Goal: Check status: Check status

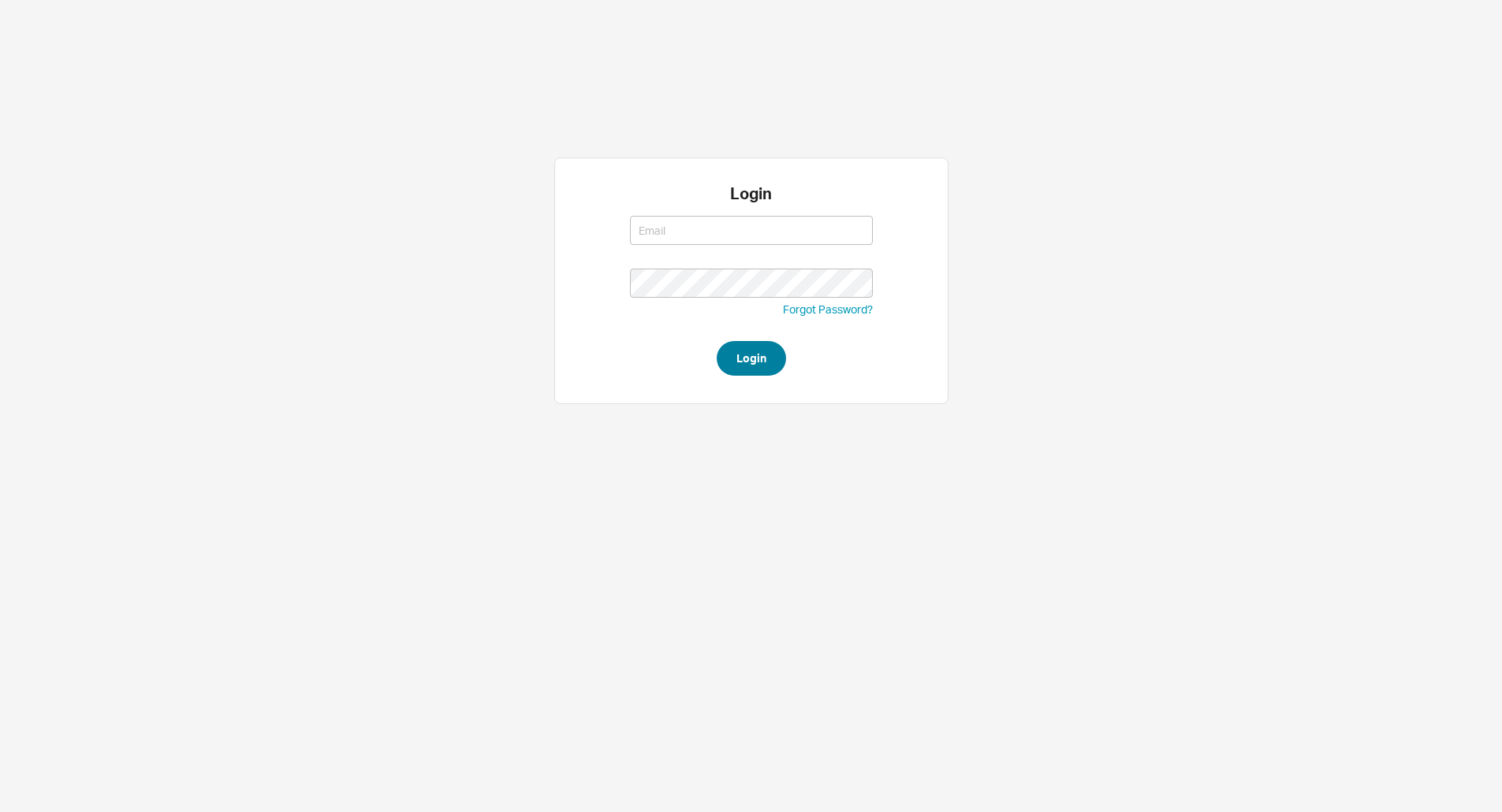
type input "[EMAIL_ADDRESS][DOMAIN_NAME]"
click at [746, 354] on button "Login" at bounding box center [751, 358] width 69 height 34
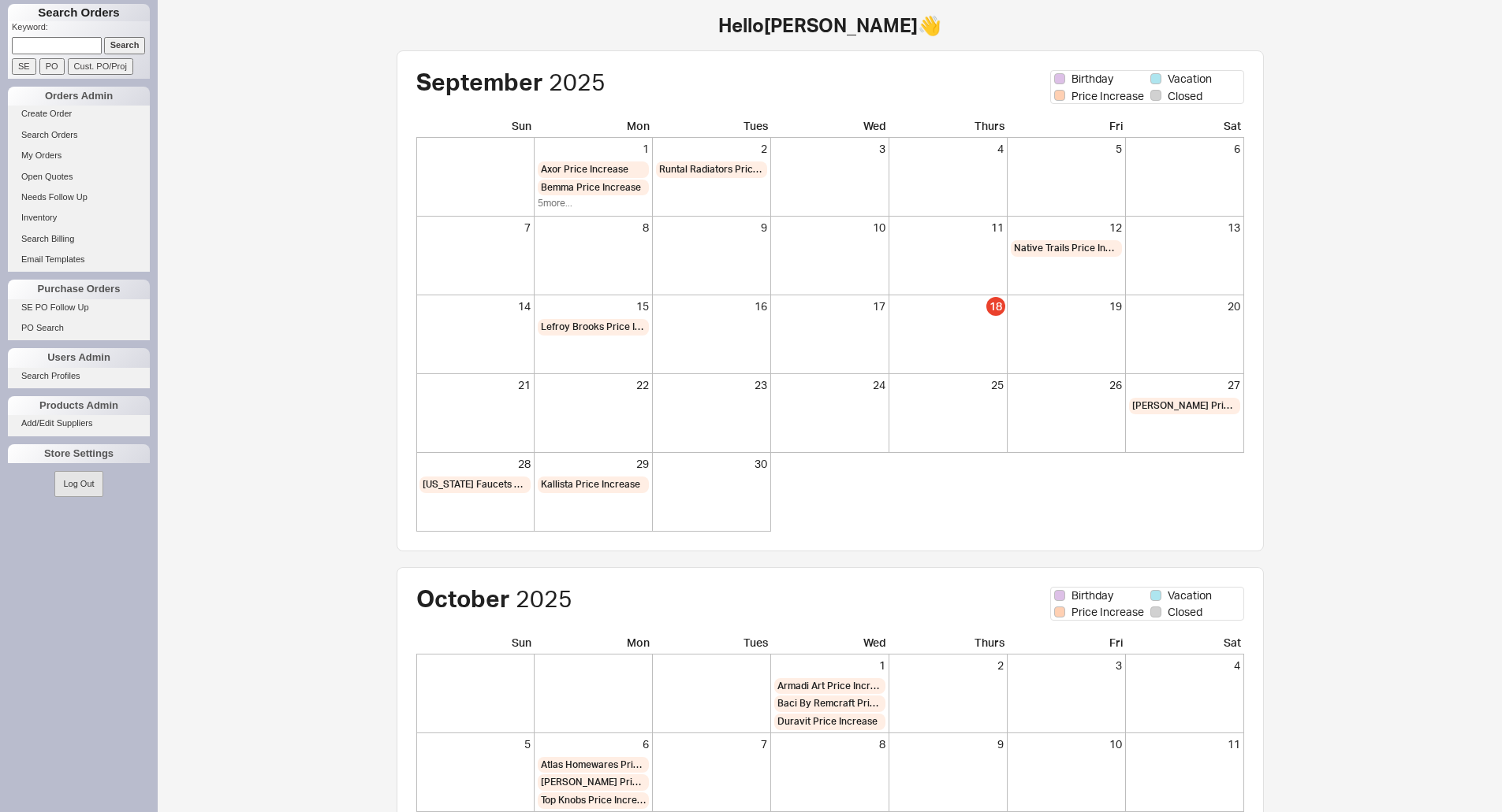
click at [61, 42] on input at bounding box center [57, 46] width 89 height 17
type input "939565"
click at [104, 37] on input "Search" at bounding box center [125, 46] width 42 height 17
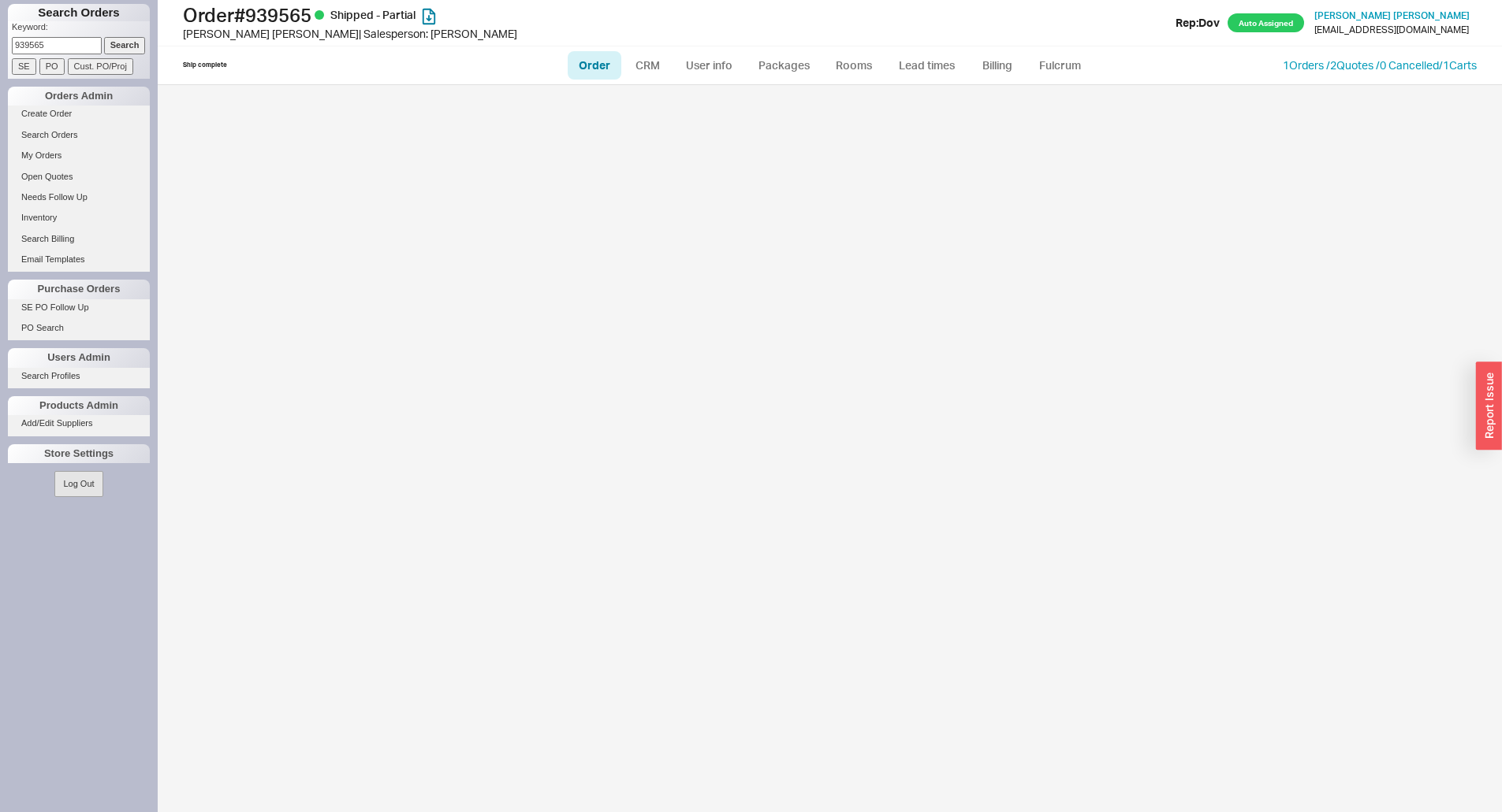
select select "LOW"
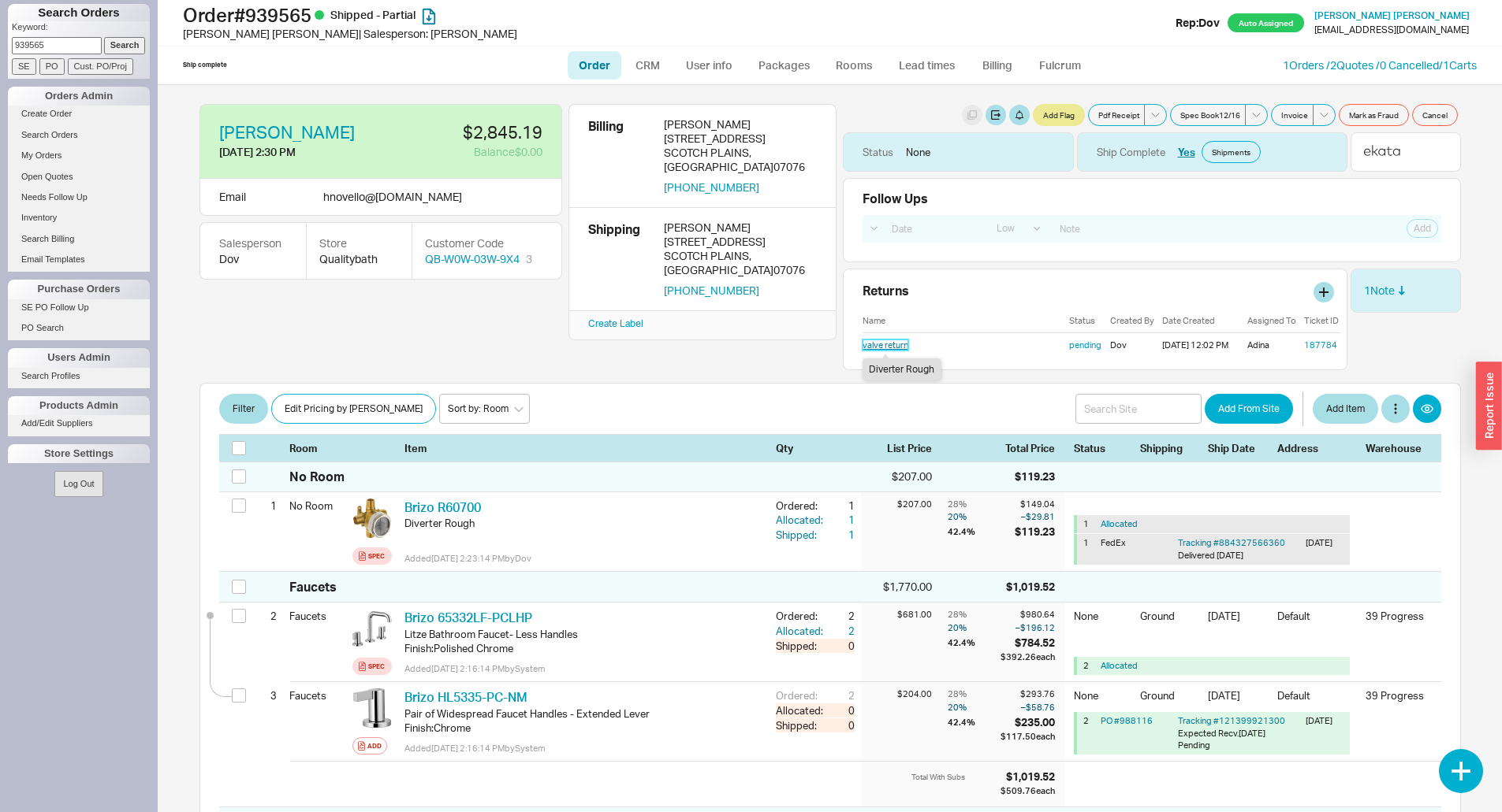
click at [884, 345] on link "valve return" at bounding box center [885, 345] width 46 height 11
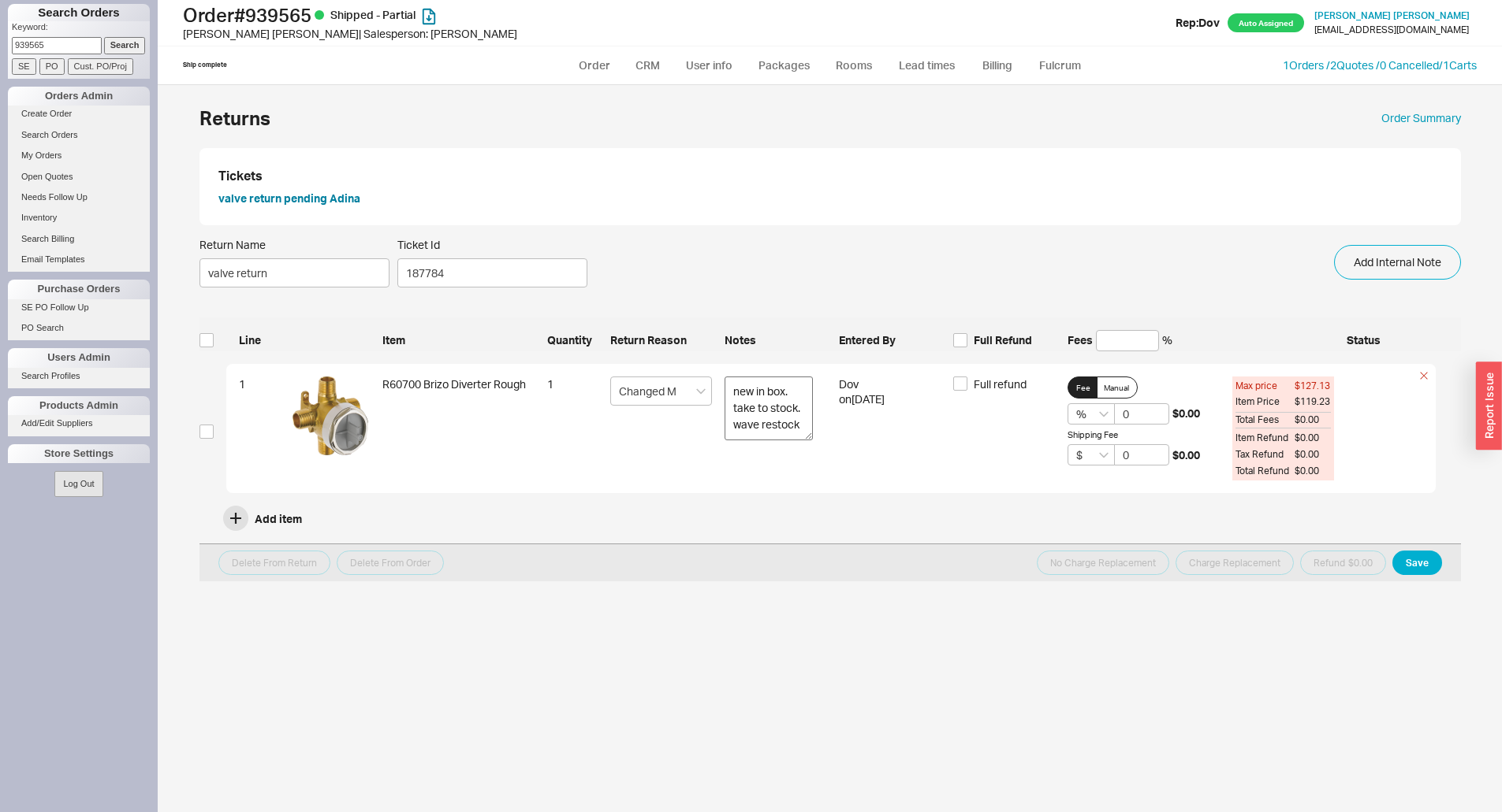
drag, startPoint x: 822, startPoint y: 419, endPoint x: 808, endPoint y: 438, distance: 23.6
click at [808, 438] on textarea "new in box. take to stock. wave restock" at bounding box center [769, 408] width 89 height 64
